Goal: Check status: Check status

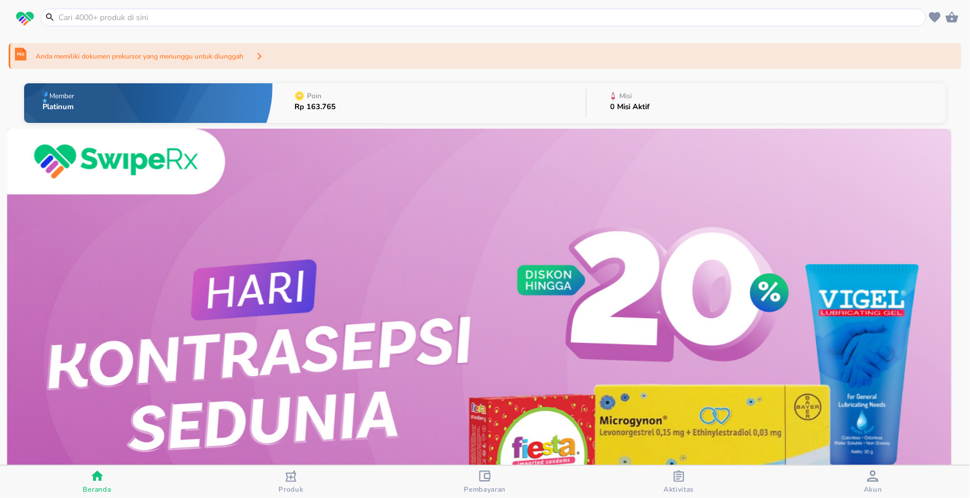
click at [506, 481] on div "Pembayaran" at bounding box center [485, 482] width 42 height 24
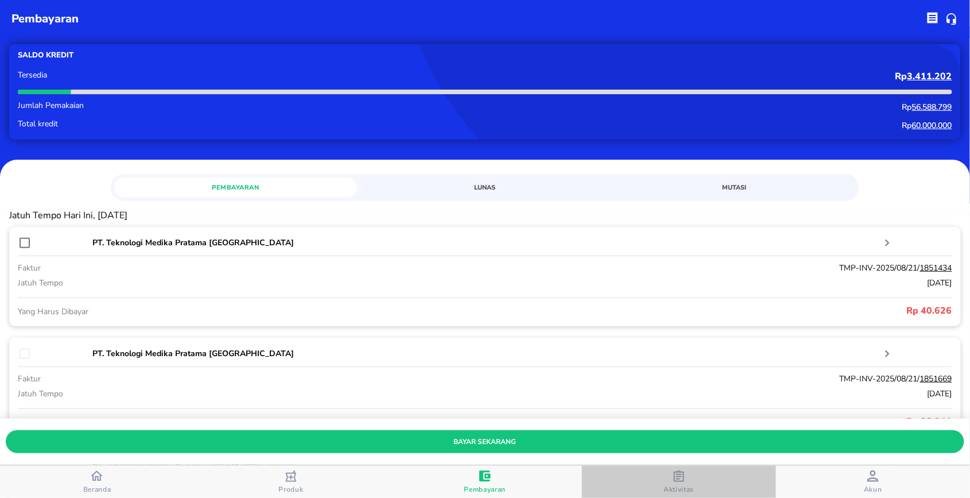
drag, startPoint x: 709, startPoint y: 483, endPoint x: 696, endPoint y: 481, distance: 13.3
click at [707, 483] on span "Aktivitas" at bounding box center [678, 482] width 187 height 24
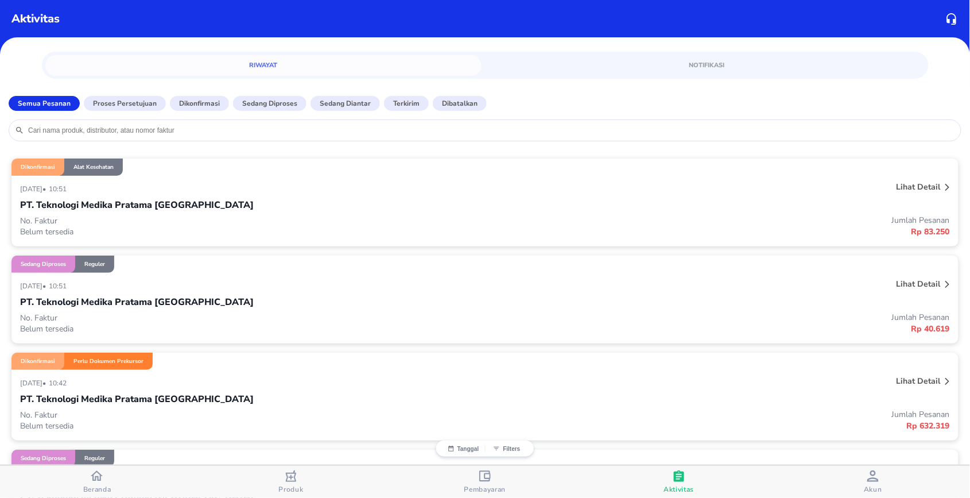
click at [305, 371] on div "[DATE] • 10:42 Lihat detail PT. Teknologi Medika Pratama [GEOGRAPHIC_DATA] No. …" at bounding box center [484, 405] width 947 height 71
